Goal: Transaction & Acquisition: Purchase product/service

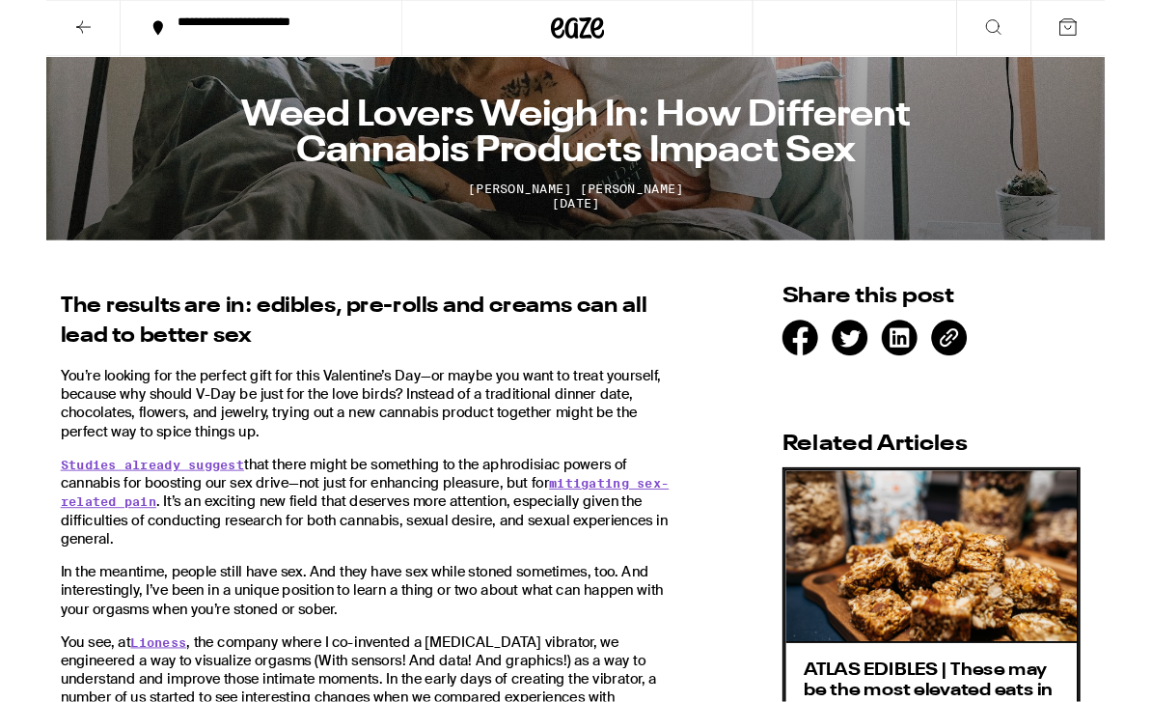
scroll to position [408, 0]
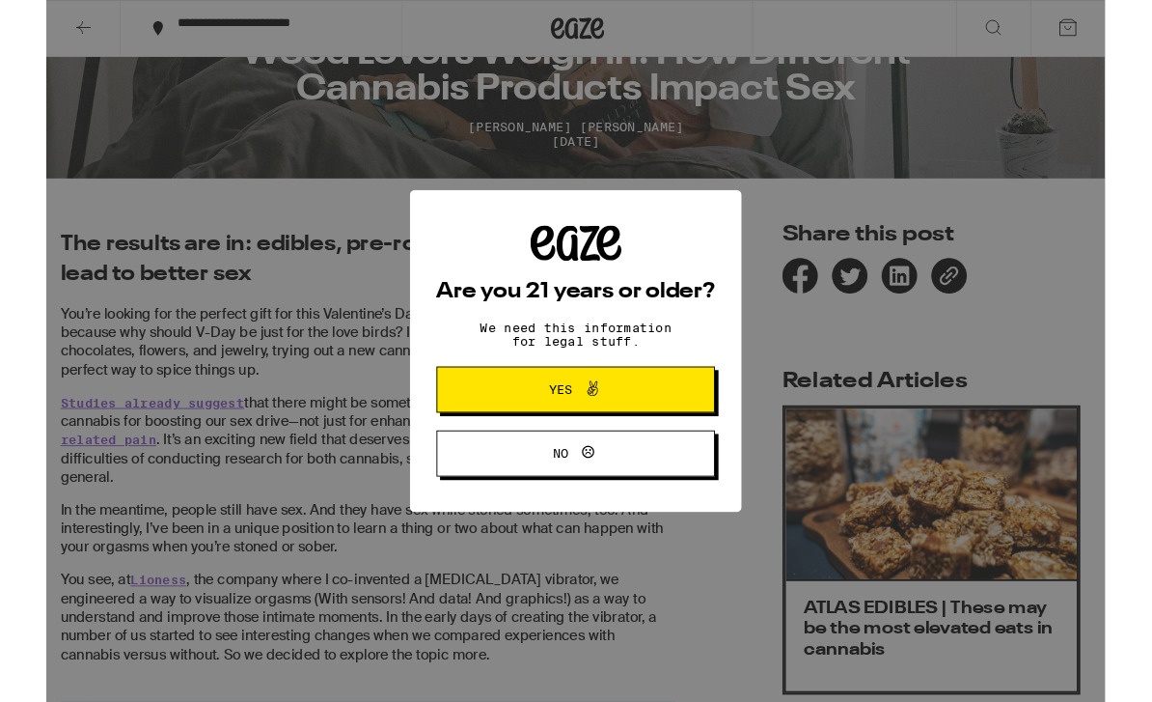
click at [635, 431] on span "Yes" at bounding box center [576, 423] width 147 height 25
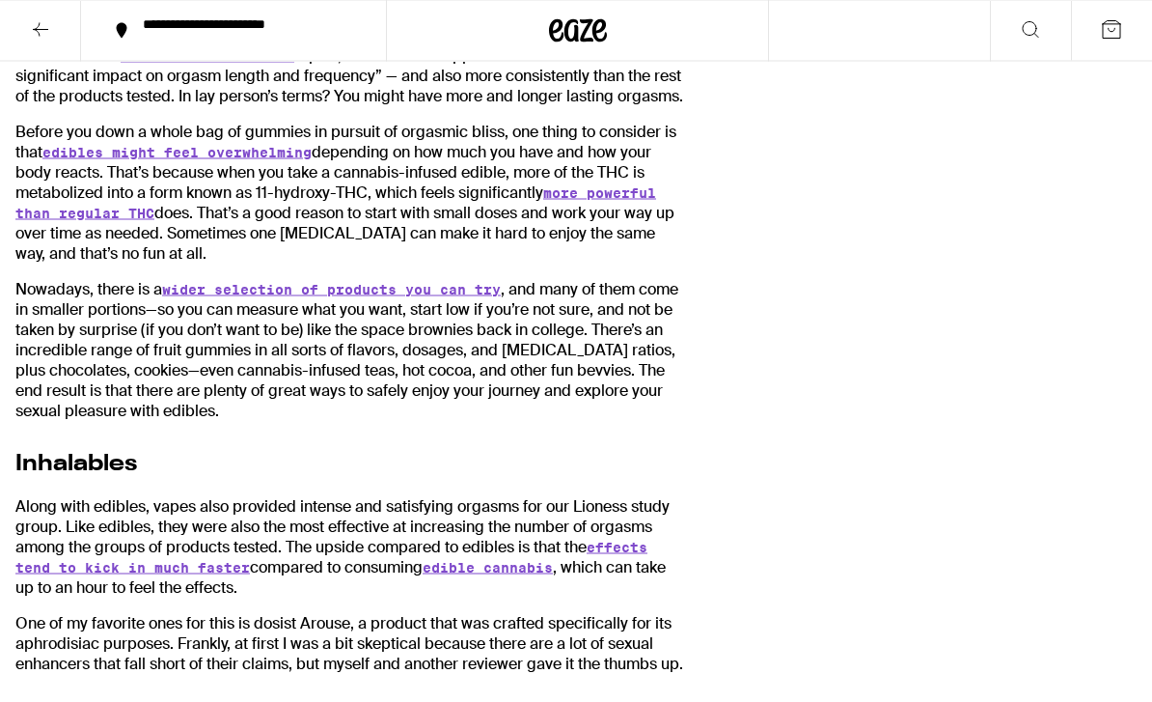
scroll to position [3228, 0]
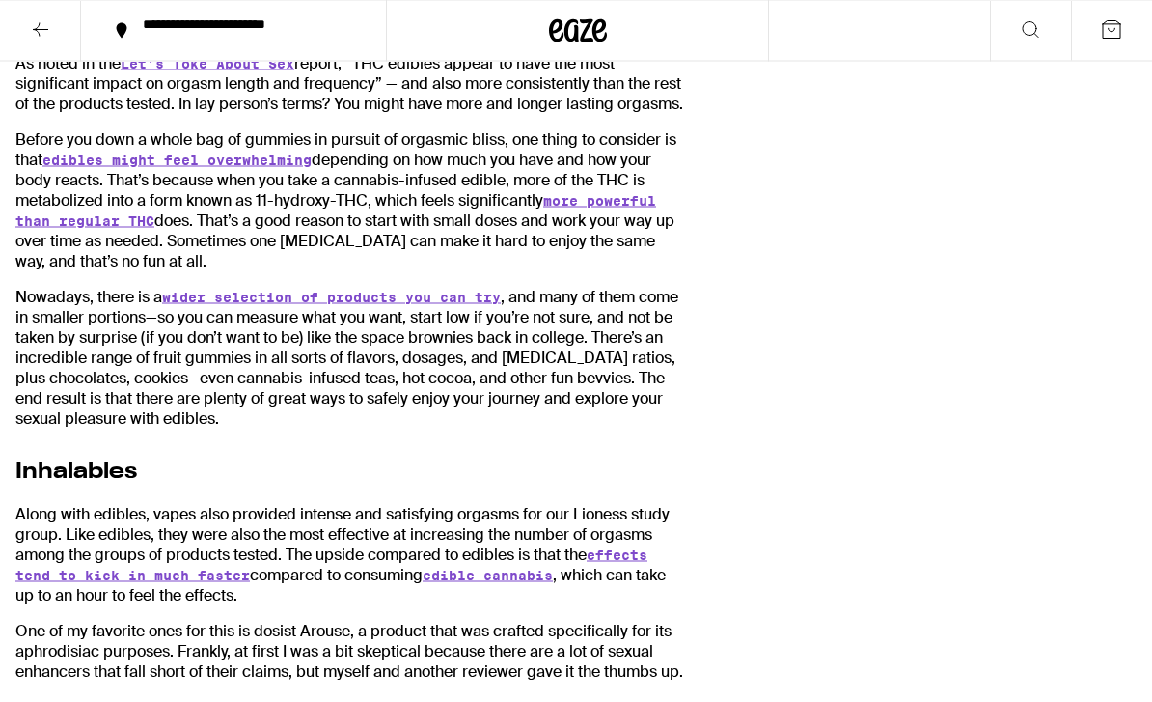
click at [234, 305] on link "wider selection of products you can try" at bounding box center [331, 297] width 339 height 15
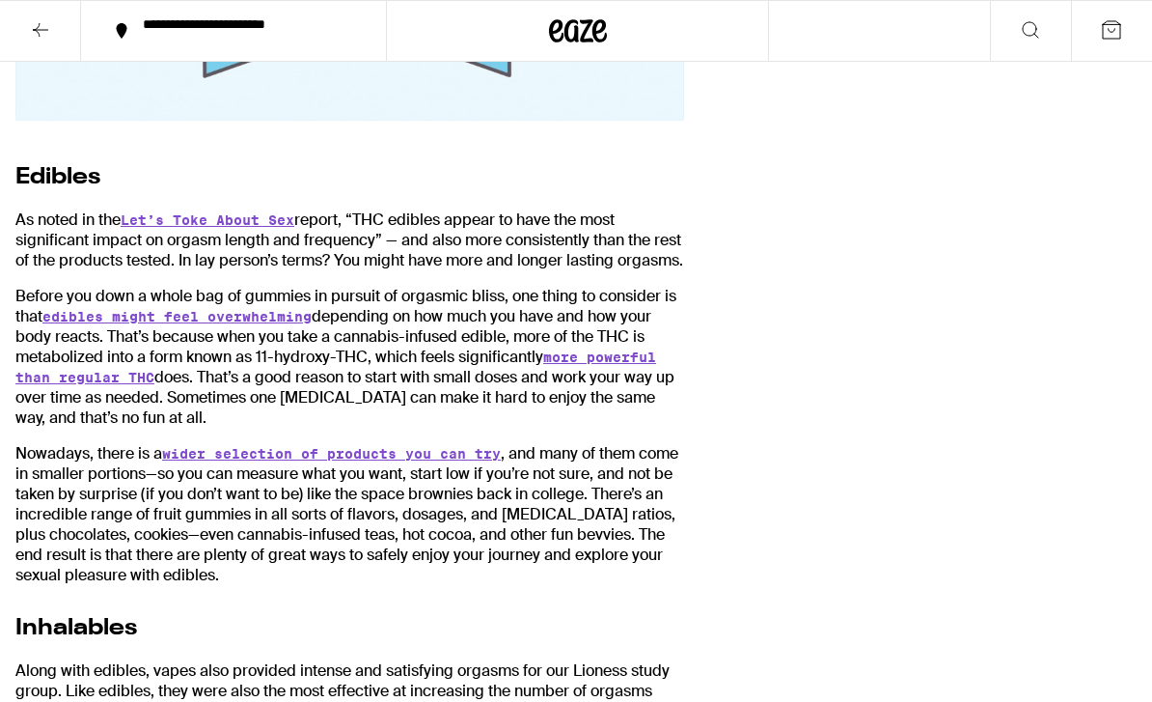
scroll to position [3062, 0]
